Goal: Information Seeking & Learning: Learn about a topic

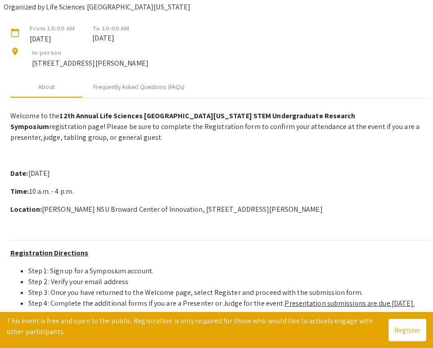
scroll to position [88, 0]
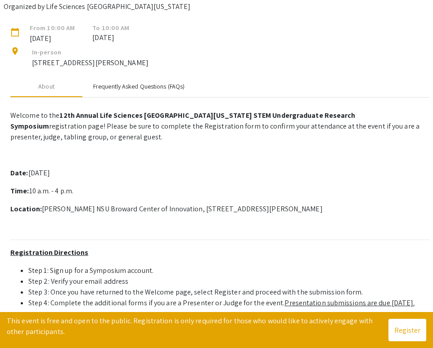
click at [160, 91] on div "Frequently Asked Questions (FAQs)" at bounding box center [138, 86] width 91 height 9
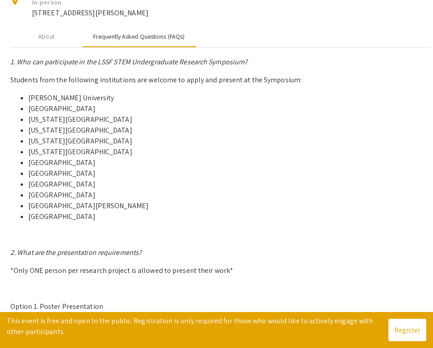
scroll to position [0, 0]
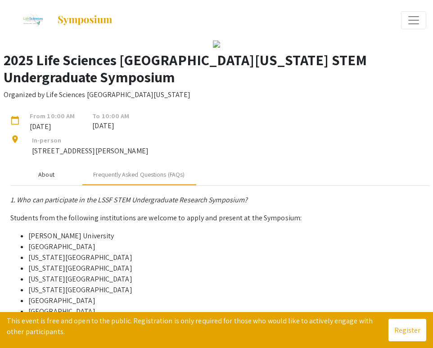
click at [60, 185] on div "About" at bounding box center [46, 175] width 72 height 22
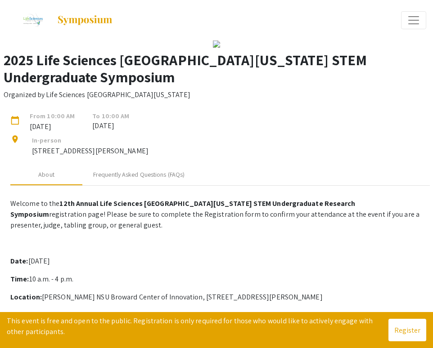
click at [416, 22] on span "Expand or Collapse Menu" at bounding box center [413, 19] width 13 height 13
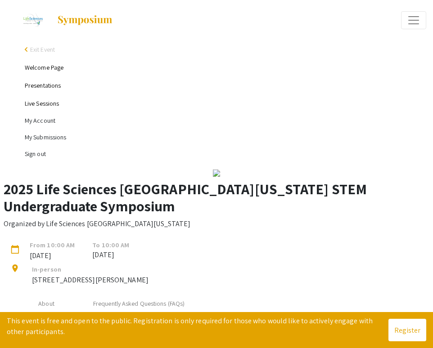
click at [55, 88] on link "Presentations" at bounding box center [43, 85] width 36 height 8
click at [51, 85] on link "Presentations" at bounding box center [43, 85] width 36 height 8
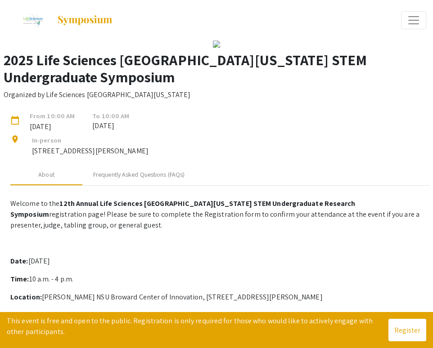
click at [421, 18] on button "Expand or Collapse Menu" at bounding box center [413, 20] width 25 height 18
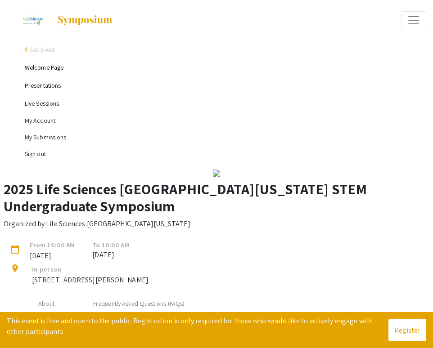
click at [37, 83] on link "Presentations" at bounding box center [43, 85] width 36 height 8
click at [45, 135] on li "My Submissions" at bounding box center [225, 137] width 401 height 17
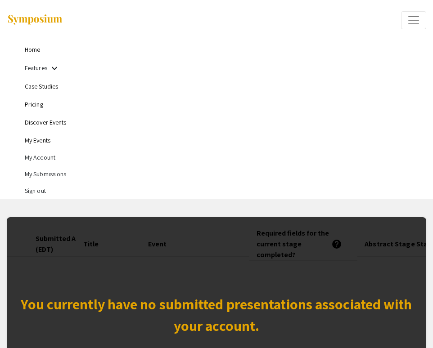
click at [34, 49] on link "Home" at bounding box center [32, 49] width 15 height 8
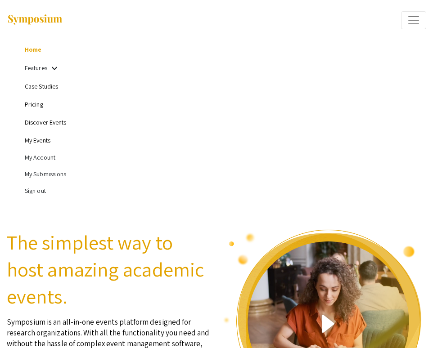
click at [41, 142] on link "My Events" at bounding box center [38, 140] width 26 height 8
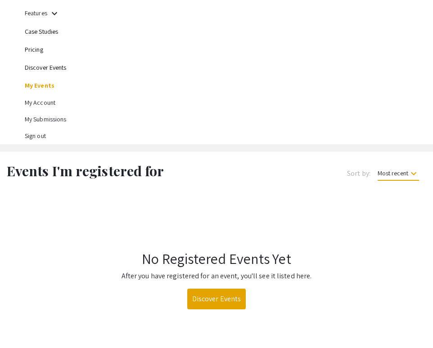
scroll to position [188, 0]
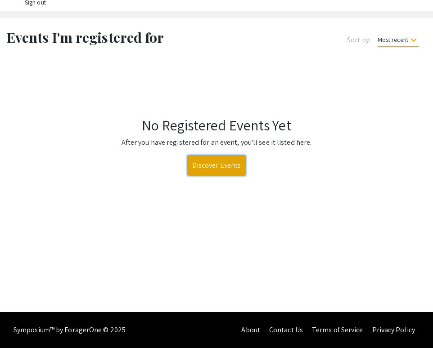
click at [230, 167] on link "Discover Events" at bounding box center [216, 165] width 59 height 21
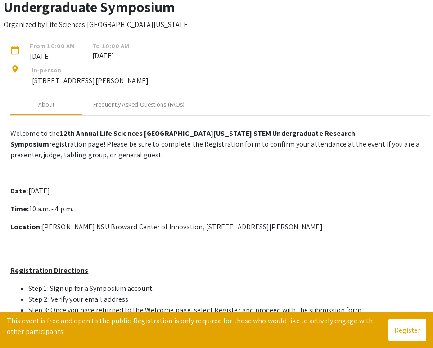
scroll to position [40, 0]
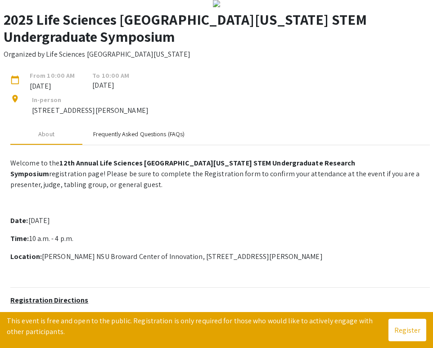
click at [129, 139] on div "Frequently Asked Questions (FAQs)" at bounding box center [138, 134] width 91 height 9
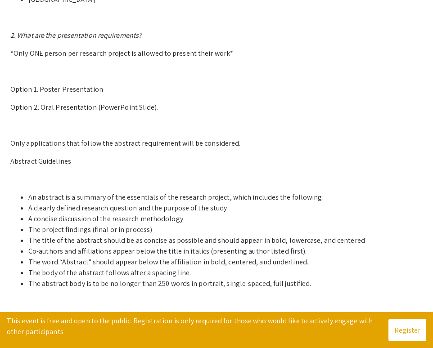
scroll to position [351, 0]
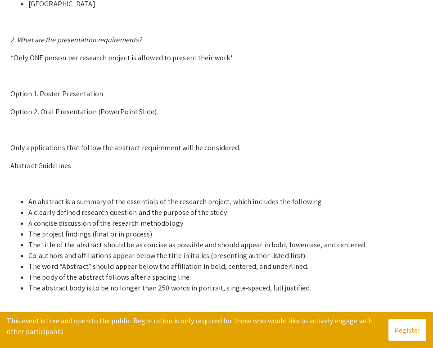
click at [93, 45] on em "2. What are the presentation requirements?" at bounding box center [75, 39] width 131 height 9
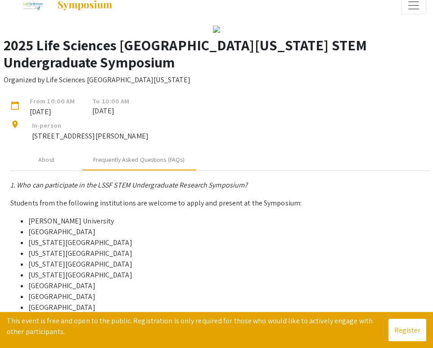
scroll to position [0, 0]
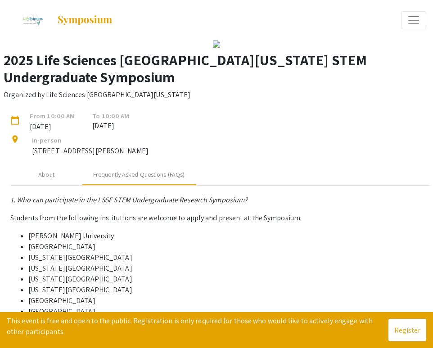
click at [118, 86] on h3 "2025 Life Sciences [GEOGRAPHIC_DATA][US_STATE] STEM Undergraduate Symposium" at bounding box center [220, 68] width 433 height 35
click at [137, 86] on h3 "2025 Life Sciences [GEOGRAPHIC_DATA][US_STATE] STEM Undergraduate Symposium" at bounding box center [220, 68] width 433 height 35
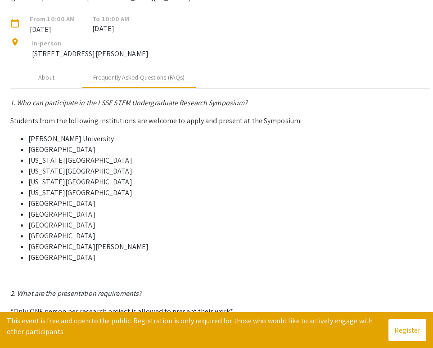
scroll to position [97, 0]
click at [61, 89] on div "About" at bounding box center [46, 78] width 72 height 22
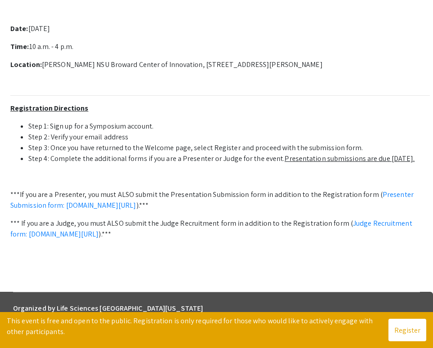
scroll to position [0, 0]
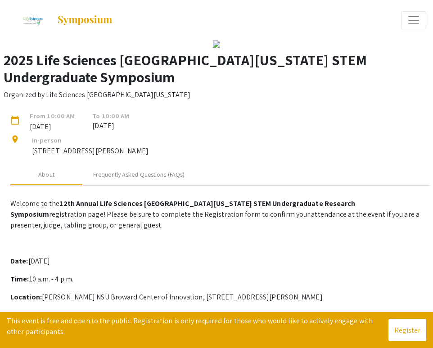
click at [413, 24] on span "Expand or Collapse Menu" at bounding box center [413, 19] width 13 height 13
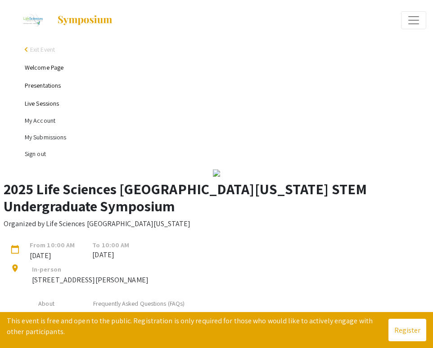
click at [45, 88] on link "Presentations" at bounding box center [43, 85] width 36 height 8
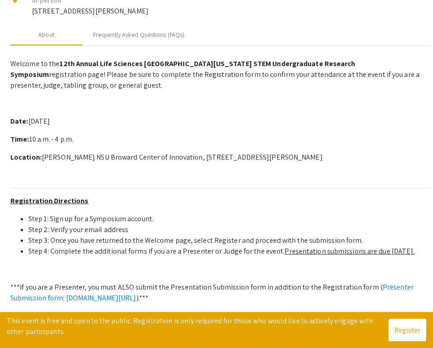
scroll to position [232, 0]
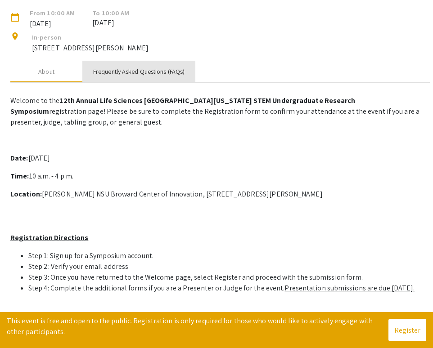
click at [159, 76] on div "Frequently Asked Questions (FAQs)" at bounding box center [138, 71] width 91 height 9
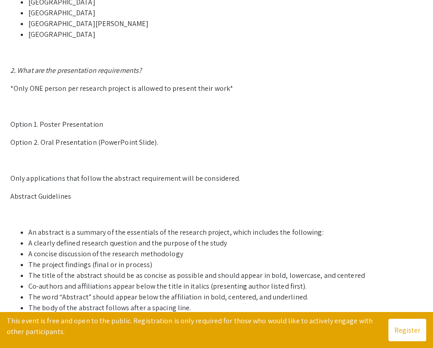
scroll to position [0, 0]
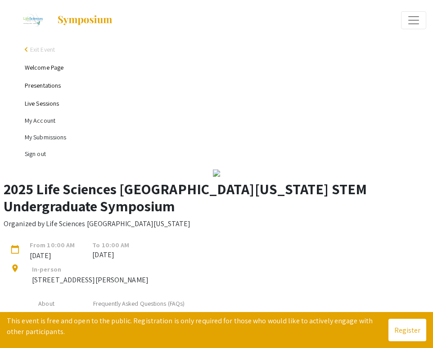
click at [220, 177] on img at bounding box center [216, 173] width 7 height 7
click at [252, 215] on h3 "2025 Life Sciences [GEOGRAPHIC_DATA][US_STATE] STEM Undergraduate Symposium" at bounding box center [220, 197] width 433 height 35
click at [213, 177] on img at bounding box center [216, 173] width 7 height 7
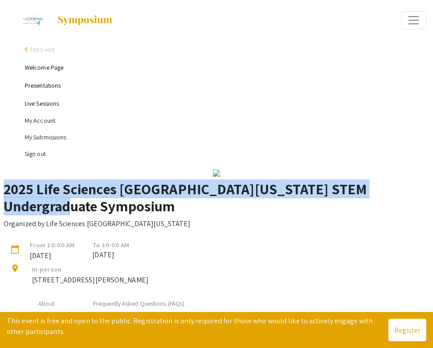
drag, startPoint x: 15, startPoint y: 274, endPoint x: 487, endPoint y: 273, distance: 472.4
click at [432, 273] on html "arrow_back_ios Exit Event Welcome Page Presentations Live Sessions My Account M…" at bounding box center [216, 174] width 433 height 348
copy h3 "2025 Life Sciences [GEOGRAPHIC_DATA][US_STATE] STEM Undergraduate Symposium"
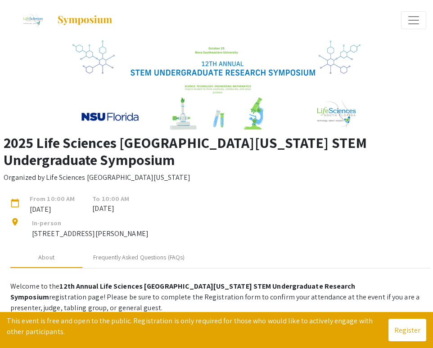
click at [43, 21] on img at bounding box center [33, 20] width 30 height 22
click at [83, 21] on img at bounding box center [85, 20] width 56 height 11
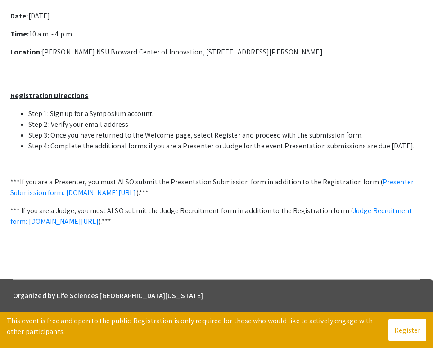
scroll to position [330, 0]
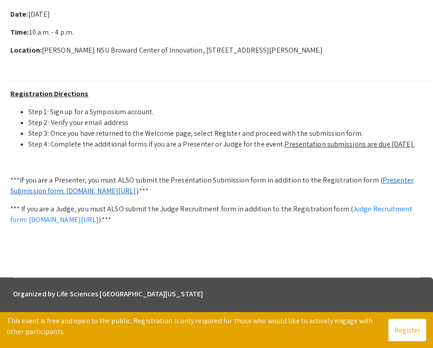
click at [178, 175] on link "Presenter Submission form: [DOMAIN_NAME][URL]" at bounding box center [211, 185] width 403 height 20
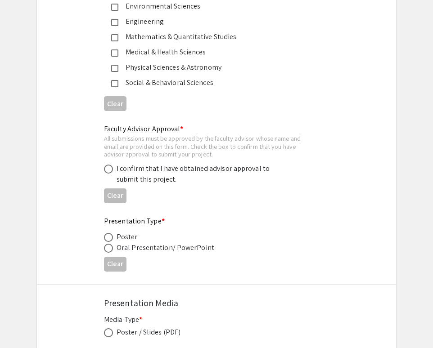
scroll to position [1375, 0]
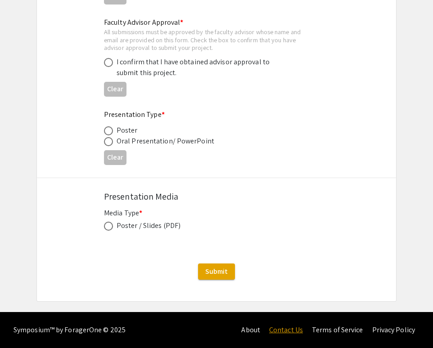
click at [291, 327] on link "Contact Us" at bounding box center [286, 329] width 34 height 9
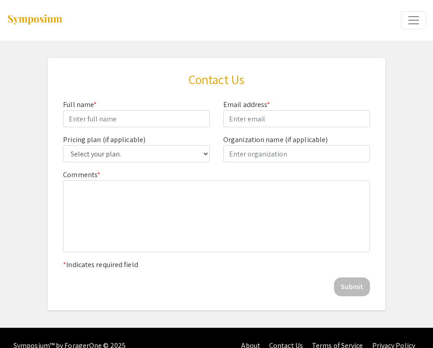
scroll to position [16, 0]
